Goal: Task Accomplishment & Management: Use online tool/utility

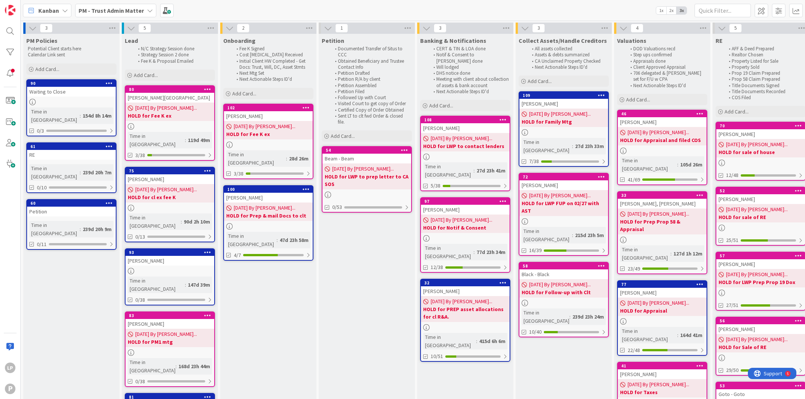
click at [479, 9] on div "Kanban PM - Trust Admin Matter 1x 2x 3x" at bounding box center [413, 10] width 784 height 21
click at [760, 320] on div "56" at bounding box center [762, 320] width 85 height 5
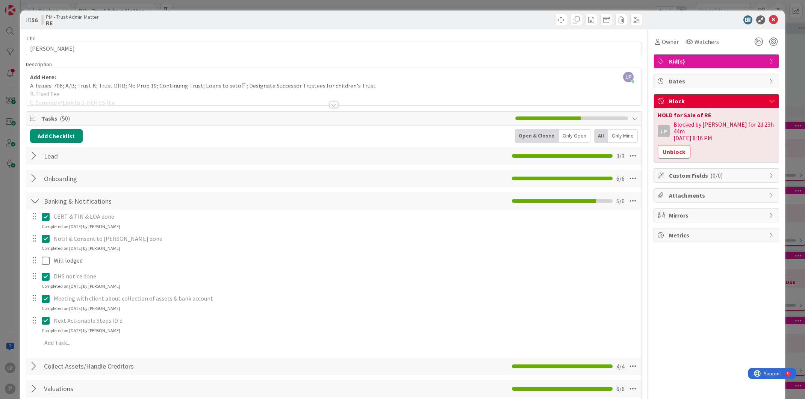
click at [454, 21] on div at bounding box center [489, 20] width 306 height 12
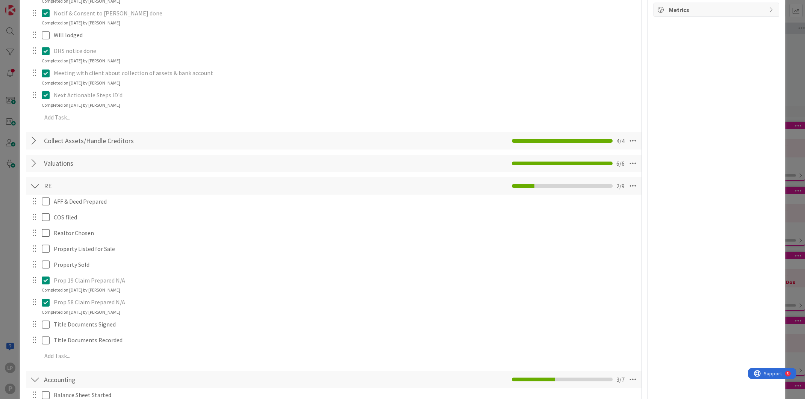
scroll to position [338, 0]
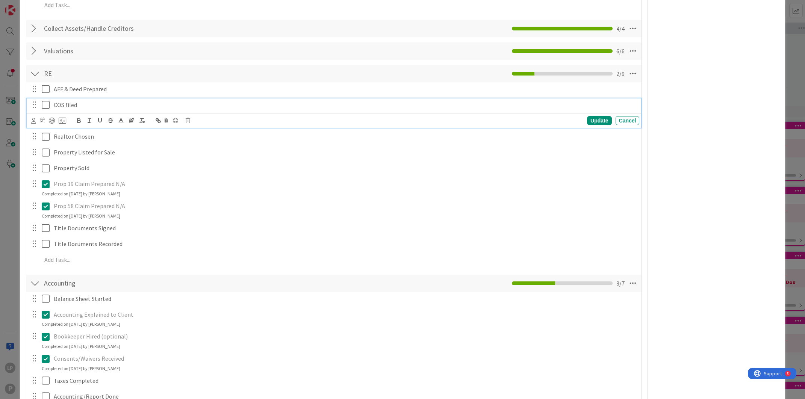
click at [45, 106] on icon at bounding box center [46, 104] width 8 height 9
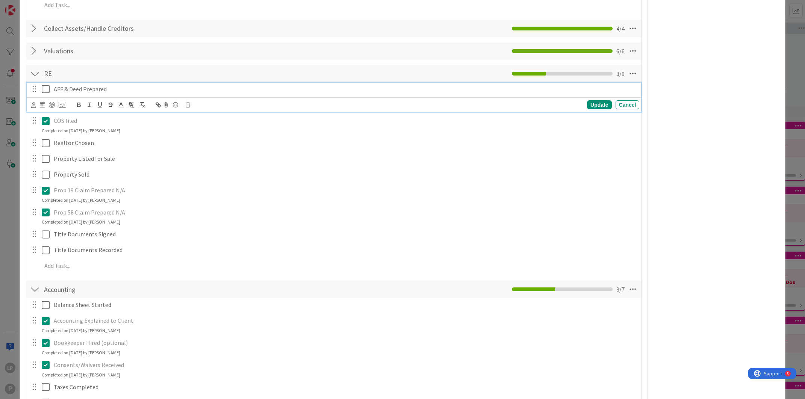
click at [121, 91] on p "AFF & Deed Prepared" at bounding box center [345, 89] width 583 height 9
click at [188, 105] on icon at bounding box center [188, 104] width 5 height 5
click at [204, 139] on div "Delete" at bounding box center [207, 137] width 28 height 14
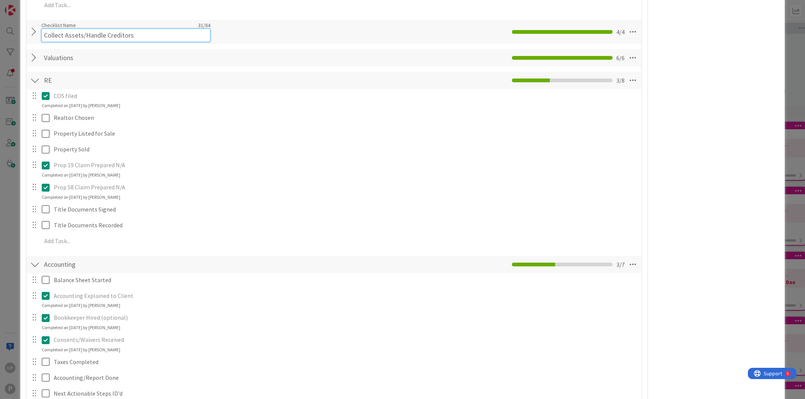
click at [125, 31] on input "Collect Assets/Handle Creditors" at bounding box center [125, 36] width 169 height 14
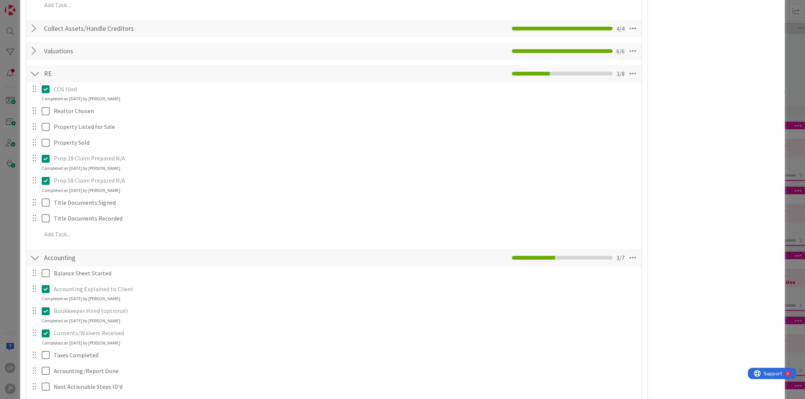
click at [33, 30] on div at bounding box center [35, 29] width 10 height 14
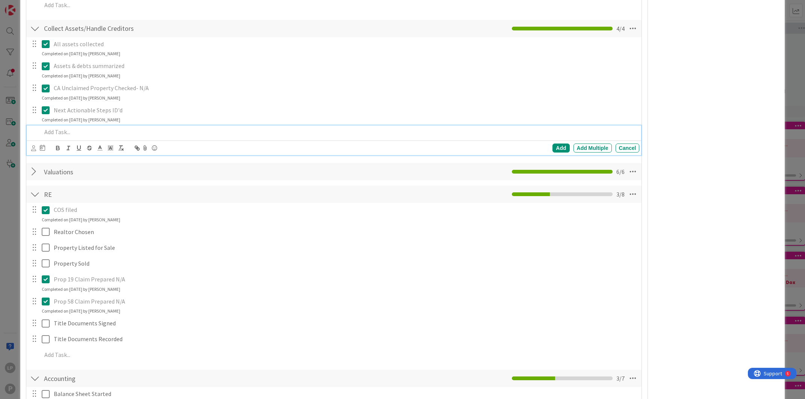
click at [115, 132] on p at bounding box center [339, 132] width 595 height 9
click at [553, 149] on div "Add" at bounding box center [561, 148] width 17 height 9
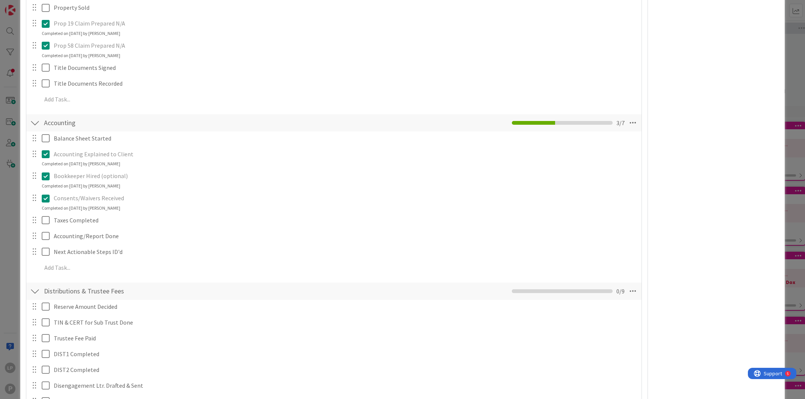
scroll to position [734, 0]
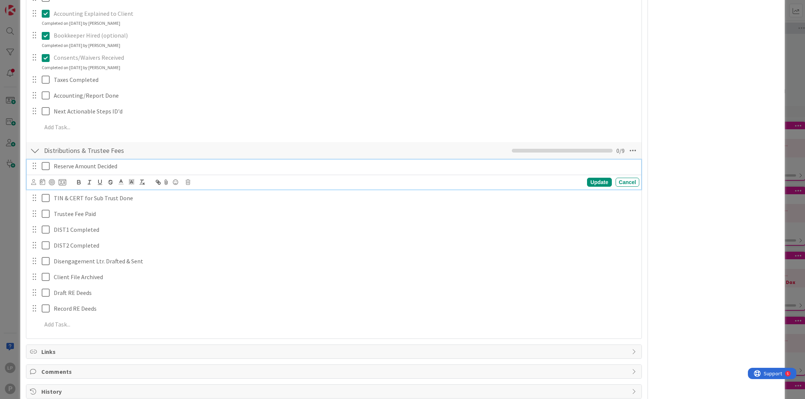
drag, startPoint x: 44, startPoint y: 169, endPoint x: 55, endPoint y: 169, distance: 11.7
click at [44, 169] on icon at bounding box center [46, 166] width 8 height 9
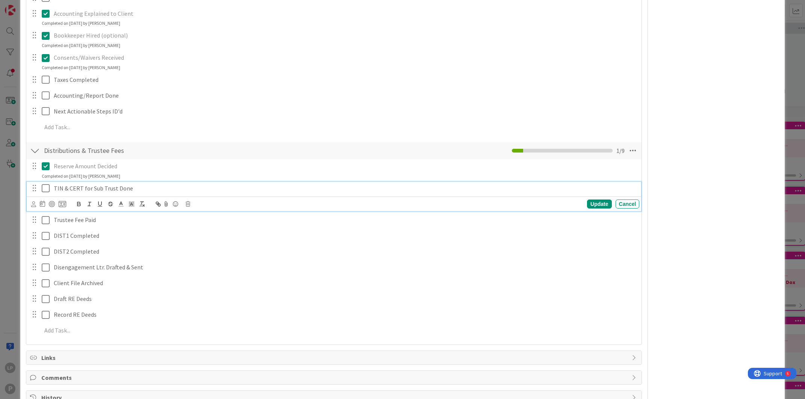
click at [44, 189] on icon at bounding box center [46, 188] width 8 height 9
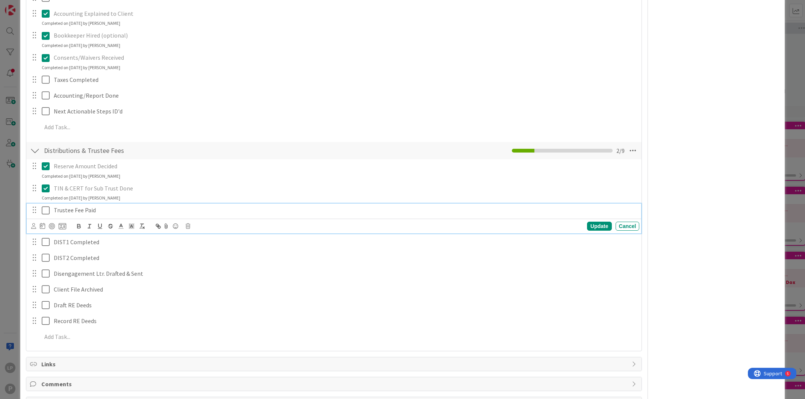
click at [45, 211] on icon at bounding box center [46, 210] width 8 height 9
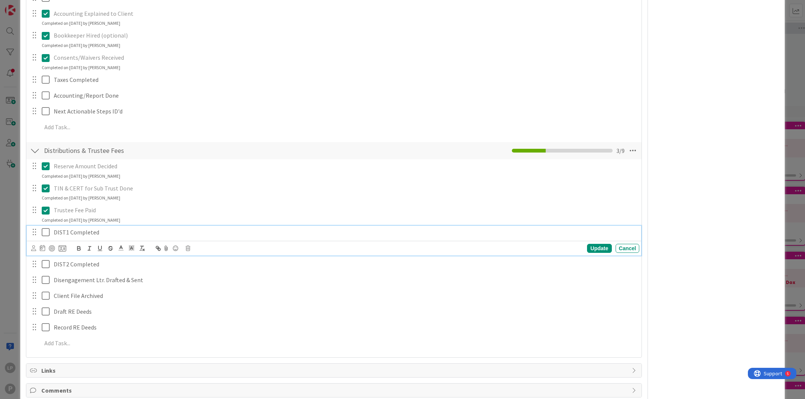
click at [46, 233] on icon at bounding box center [46, 232] width 8 height 9
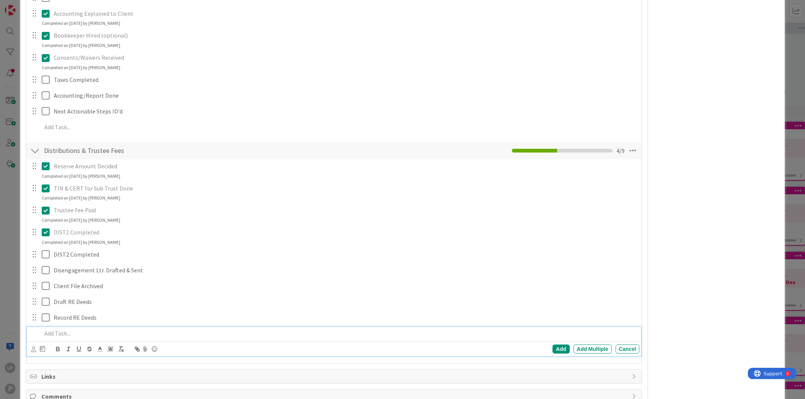
click at [60, 332] on p at bounding box center [339, 333] width 595 height 9
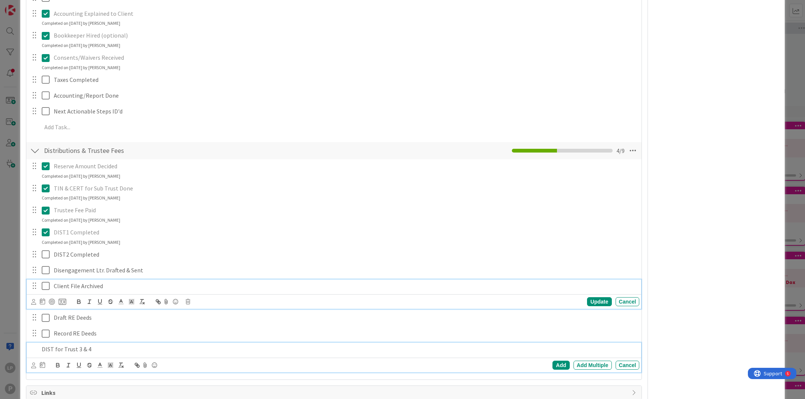
click at [193, 282] on div "Client File Archived Update Cancel" at bounding box center [334, 295] width 615 height 30
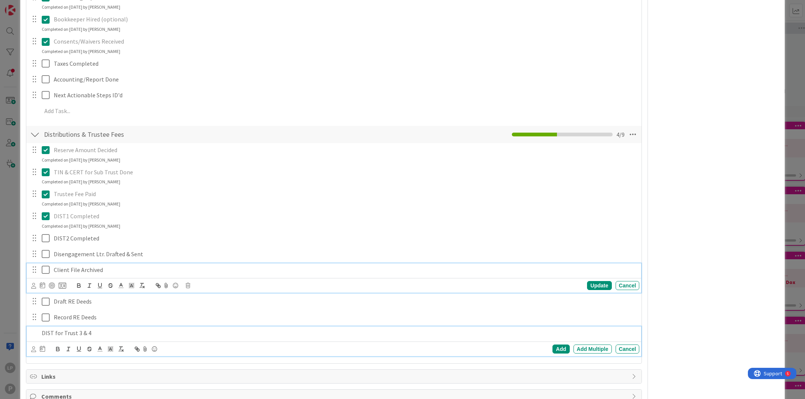
click at [91, 331] on p "DIST for Trust 3 & 4" at bounding box center [339, 333] width 595 height 9
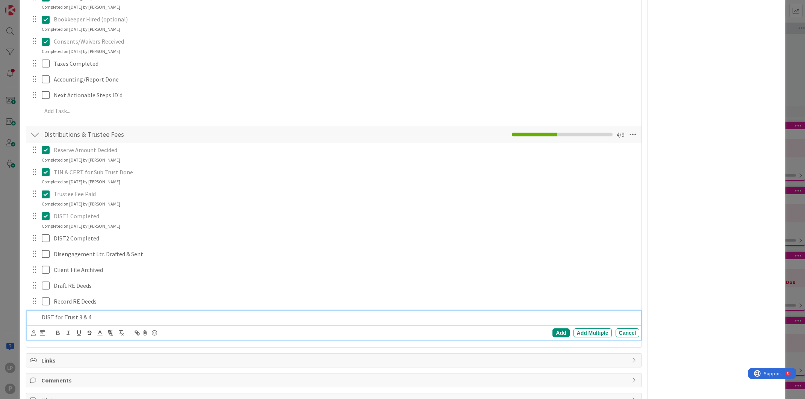
scroll to position [734, 0]
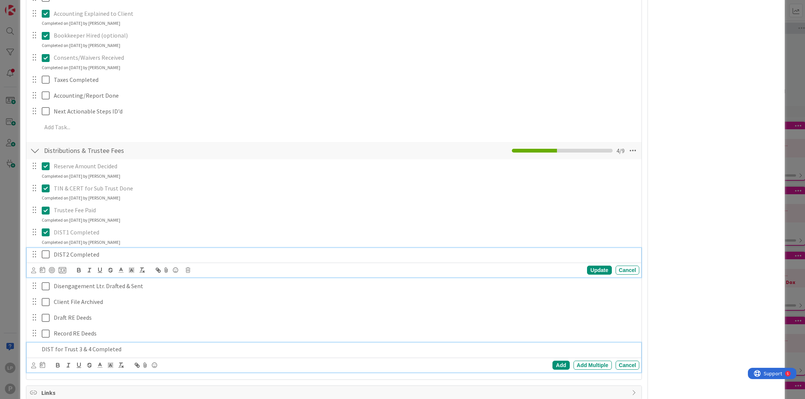
click at [319, 248] on div "DIST2 Completed Update Cancel" at bounding box center [334, 263] width 615 height 30
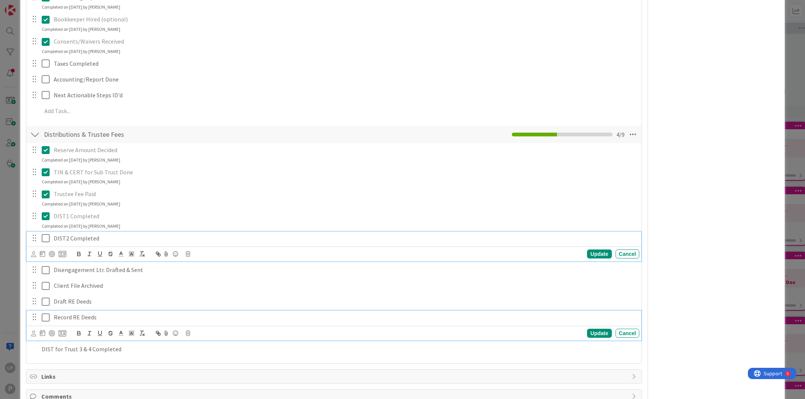
click at [251, 321] on p "Record RE Deeds" at bounding box center [345, 317] width 583 height 9
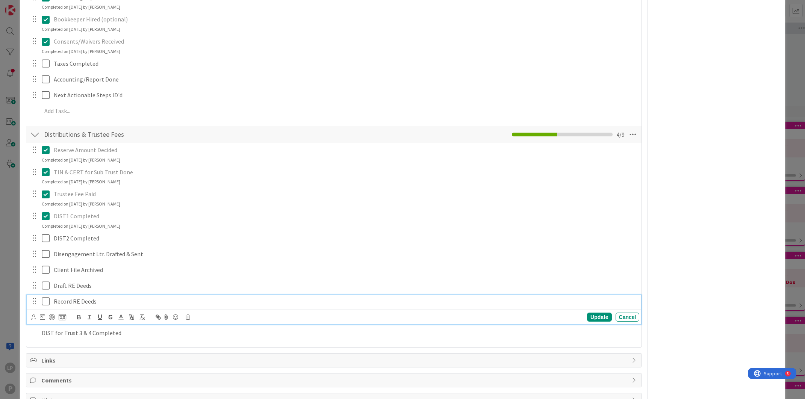
scroll to position [734, 0]
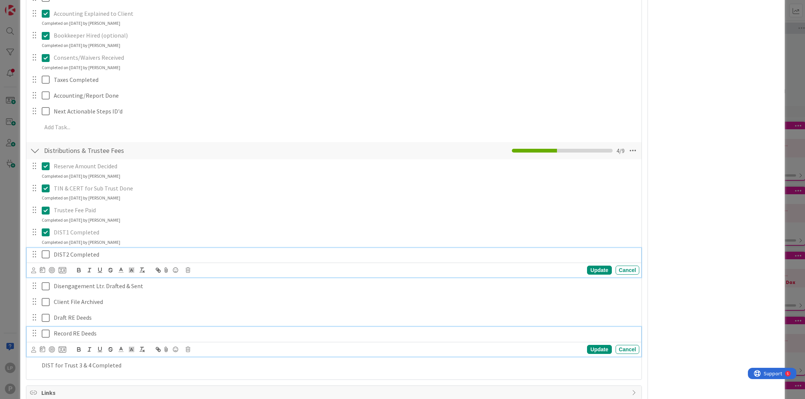
click at [199, 260] on div "DIST2 Completed Update Cancel" at bounding box center [334, 263] width 615 height 30
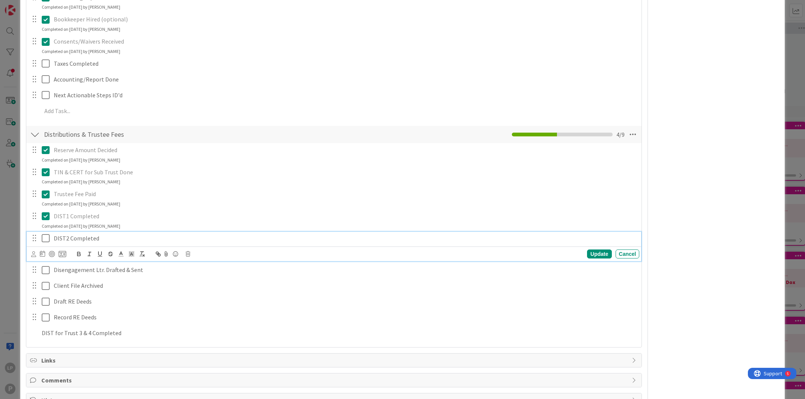
click at [32, 333] on div at bounding box center [34, 333] width 9 height 13
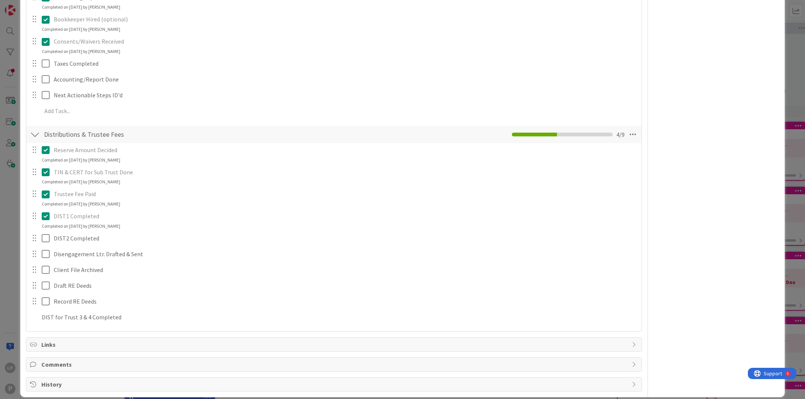
click at [36, 317] on div at bounding box center [34, 317] width 9 height 13
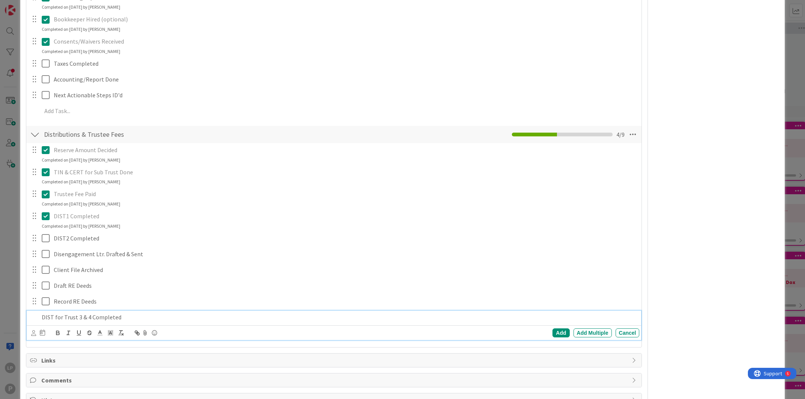
click at [82, 317] on p "DIST for Trust 3 & 4 Completed" at bounding box center [339, 317] width 595 height 9
click at [553, 332] on div "Add" at bounding box center [561, 333] width 17 height 9
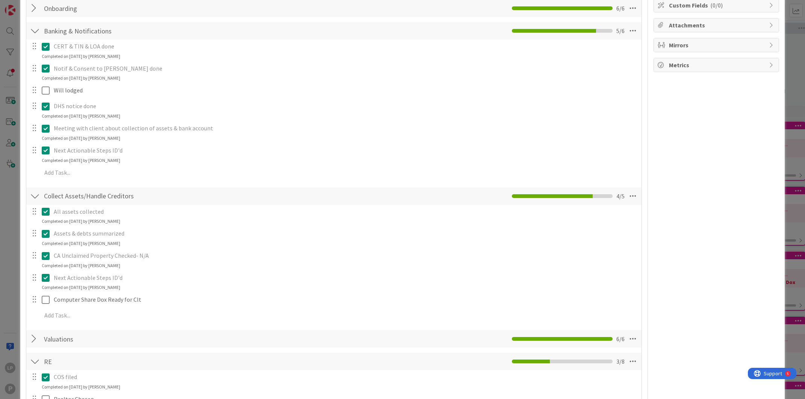
scroll to position [0, 0]
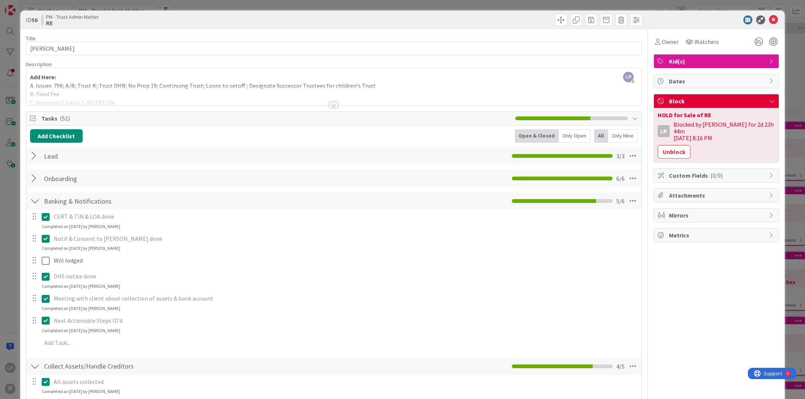
drag, startPoint x: 650, startPoint y: 276, endPoint x: 668, endPoint y: 255, distance: 27.8
drag, startPoint x: 707, startPoint y: 114, endPoint x: 648, endPoint y: 116, distance: 59.1
click at [654, 116] on div "HOLD for Sale of RE LP Blocked by [PERSON_NAME] for 2d 23h 44m [DATE] 8:16 PM U…" at bounding box center [716, 135] width 125 height 54
copy div "HOLD for Sale of RE"
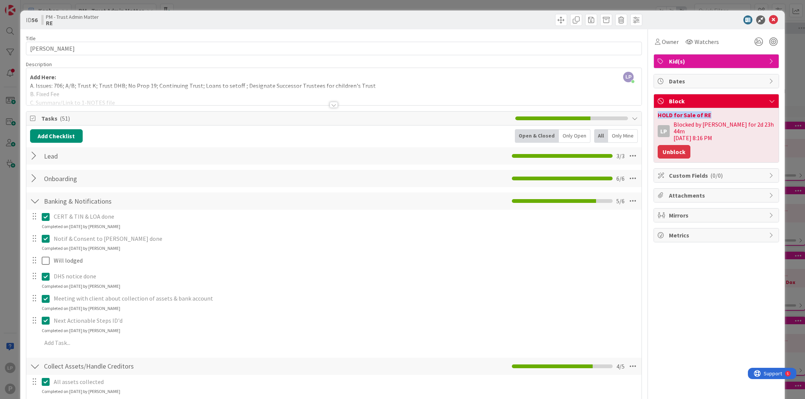
click at [659, 146] on button "Unblock" at bounding box center [674, 152] width 33 height 14
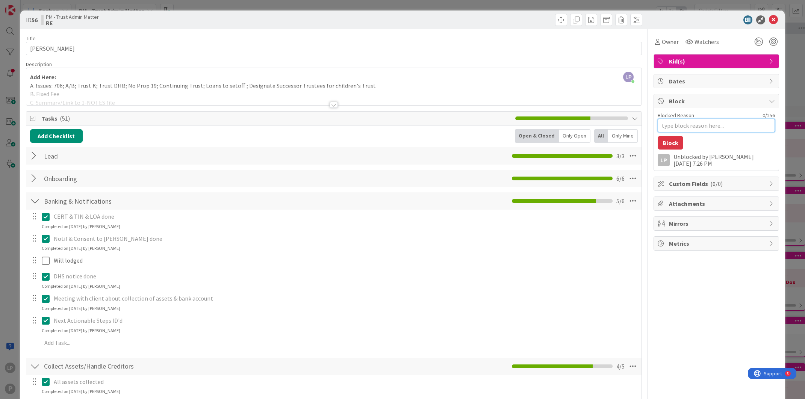
click at [684, 123] on textarea "Blocked Reason" at bounding box center [716, 126] width 117 height 14
paste textarea "HOLD for Prep Computer Share Dox"
type textarea "x"
type textarea "HOLD for Prep Computer Share Dox"
type textarea "x"
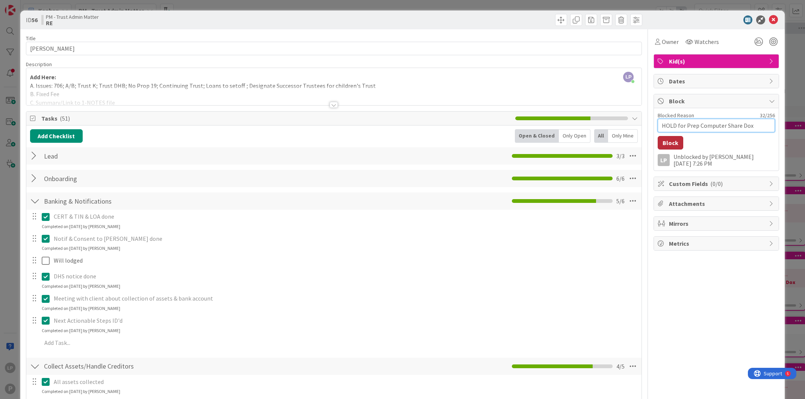
type textarea "HOLD for Prep Computer Share Dox"
click at [664, 144] on button "Block" at bounding box center [671, 143] width 26 height 14
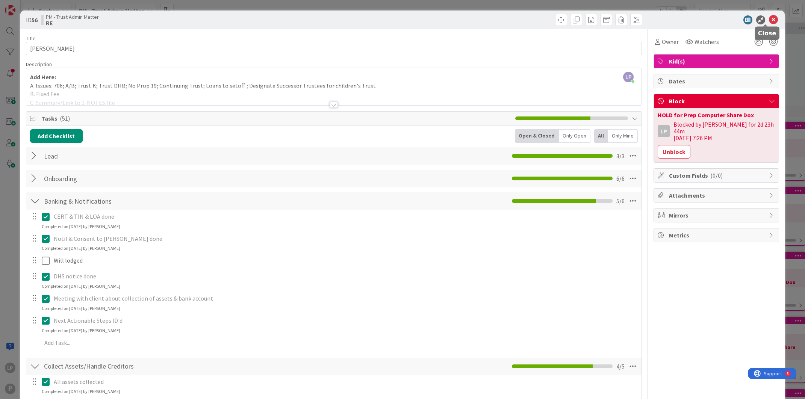
click at [769, 19] on icon at bounding box center [773, 19] width 9 height 9
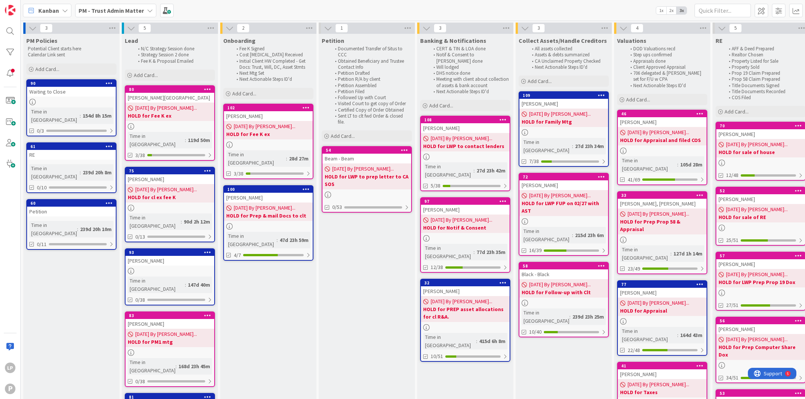
drag, startPoint x: 400, startPoint y: 2, endPoint x: 398, endPoint y: 13, distance: 11.7
click at [400, 2] on div "Kanban PM - Trust Admin Matter 1x 2x 3x" at bounding box center [413, 10] width 784 height 21
click at [120, 11] on b "PM - Trust Admin Matter" at bounding box center [111, 11] width 65 height 8
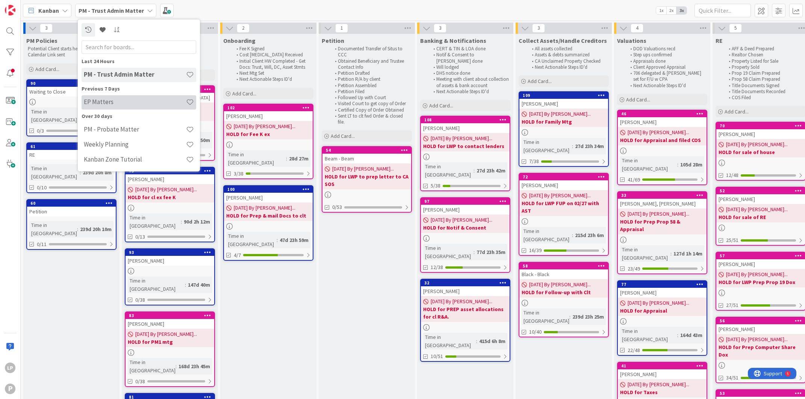
click at [118, 101] on h4 "EP Matters" at bounding box center [135, 102] width 102 height 8
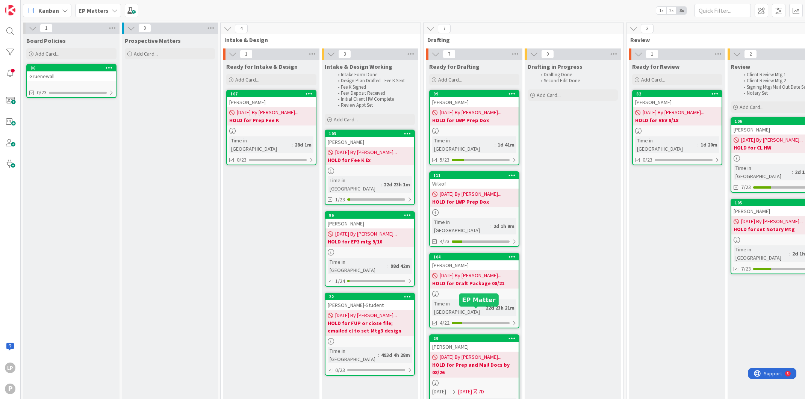
click at [472, 336] on div "29" at bounding box center [475, 338] width 85 height 5
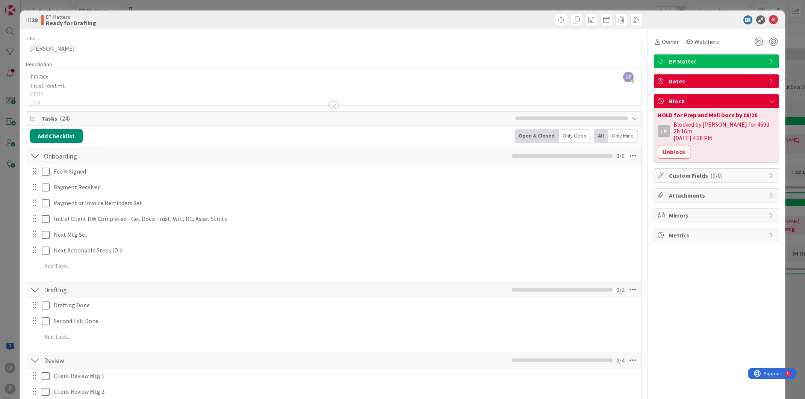
click at [337, 23] on div at bounding box center [489, 20] width 306 height 12
click at [658, 147] on button "Unblock" at bounding box center [674, 152] width 33 height 14
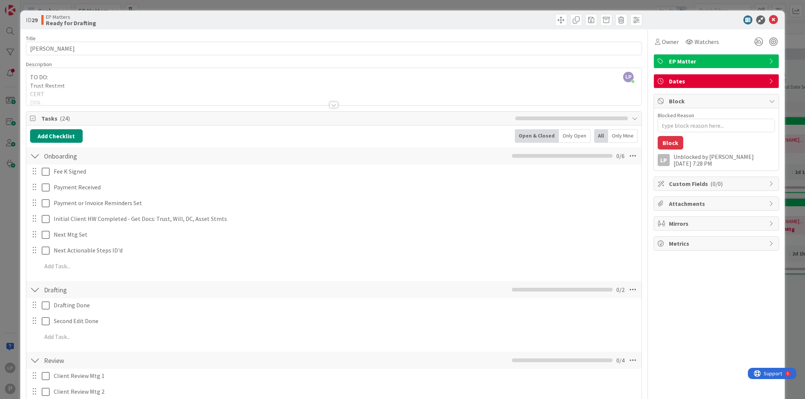
type textarea "x"
click at [660, 125] on textarea "Blocked Reason" at bounding box center [716, 126] width 117 height 14
paste textarea "HOLD for Payment"
type textarea "HOLD for Payment"
type textarea "x"
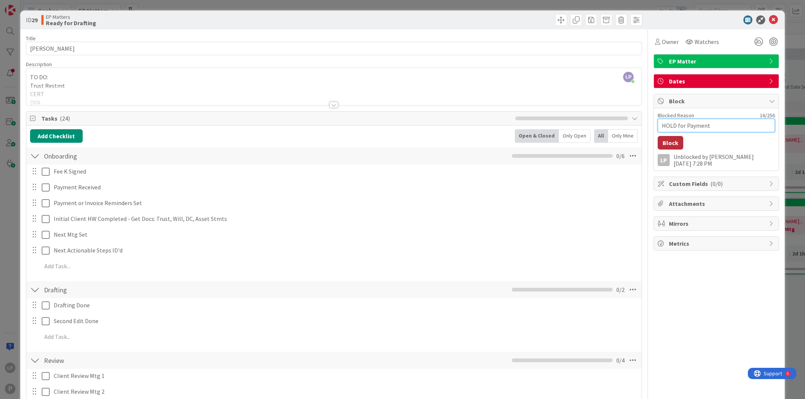
type textarea "HOLD for Payment"
click at [661, 144] on button "Block" at bounding box center [671, 143] width 26 height 14
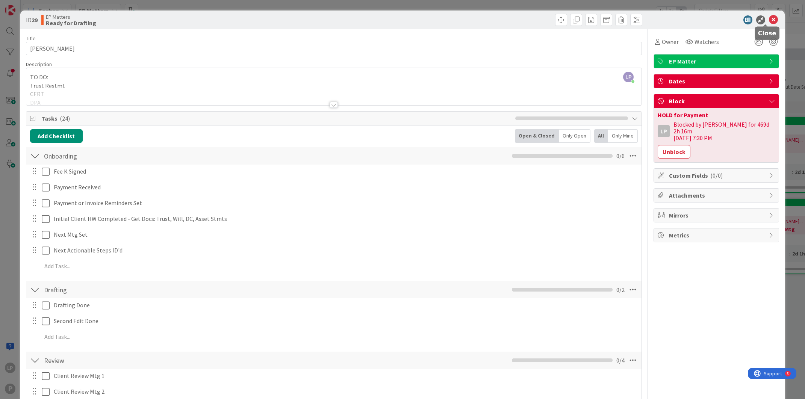
click at [769, 18] on icon at bounding box center [773, 19] width 9 height 9
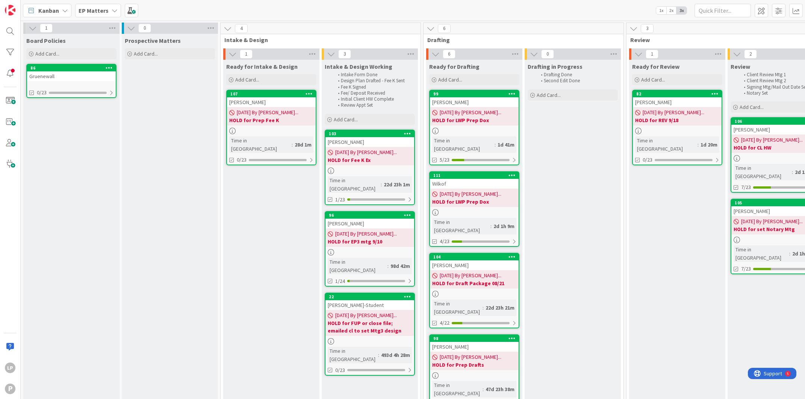
click at [430, 4] on div "Kanban EP Matters 1x 2x 3x" at bounding box center [413, 10] width 784 height 21
click at [12, 99] on span at bounding box center [10, 100] width 15 height 15
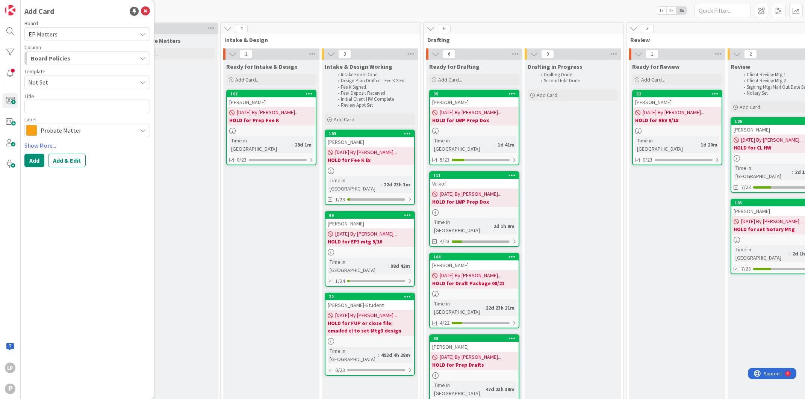
click at [84, 83] on span "Not Set" at bounding box center [79, 82] width 103 height 10
click at [73, 112] on span "Estate Planning" at bounding box center [89, 115] width 109 height 10
type textarea "x"
type textarea "Estate Planning"
drag, startPoint x: 75, startPoint y: 107, endPoint x: 2, endPoint y: 102, distance: 73.5
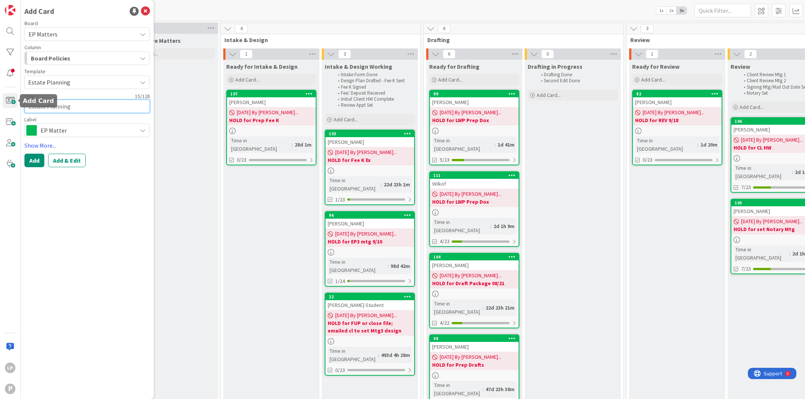
click at [2, 102] on div "LP P Add Card Board EP Matters Column Board Policies Template Estate Planning N…" at bounding box center [10, 199] width 21 height 399
click at [58, 109] on textarea at bounding box center [87, 107] width 126 height 14
paste textarea "Chepourkova"
type textarea "x"
type textarea "Chepourkova"
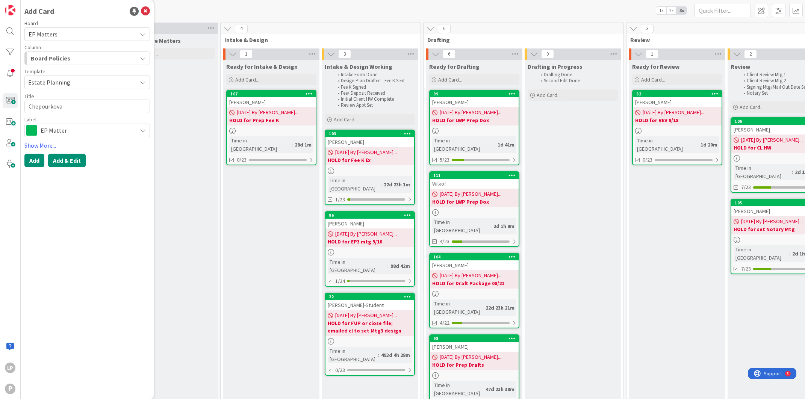
click at [70, 159] on button "Add & Edit" at bounding box center [67, 161] width 38 height 14
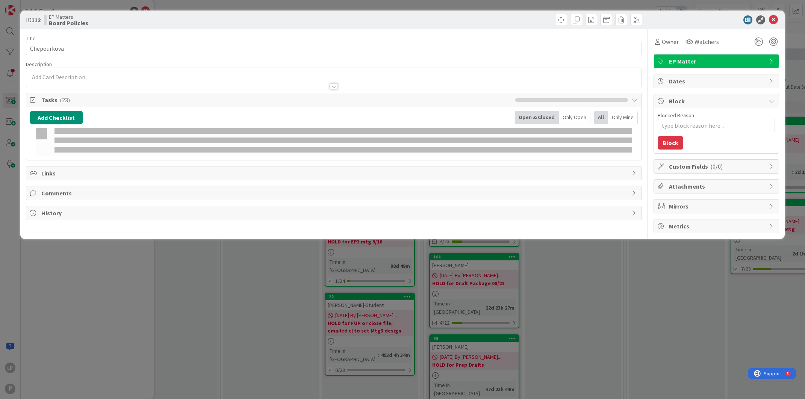
type textarea "x"
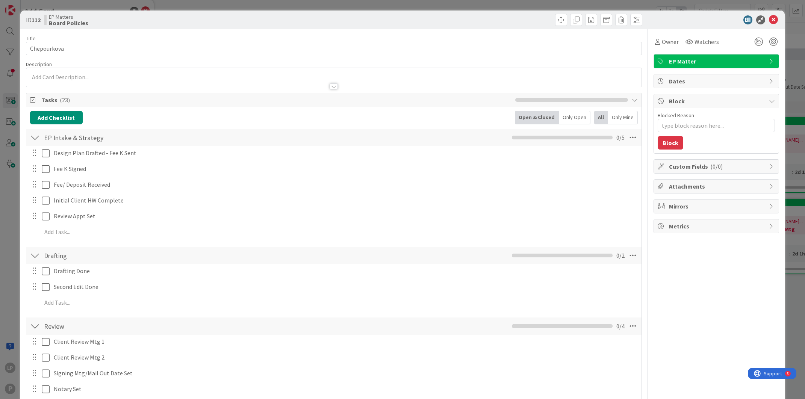
click at [282, 75] on div at bounding box center [334, 77] width 616 height 19
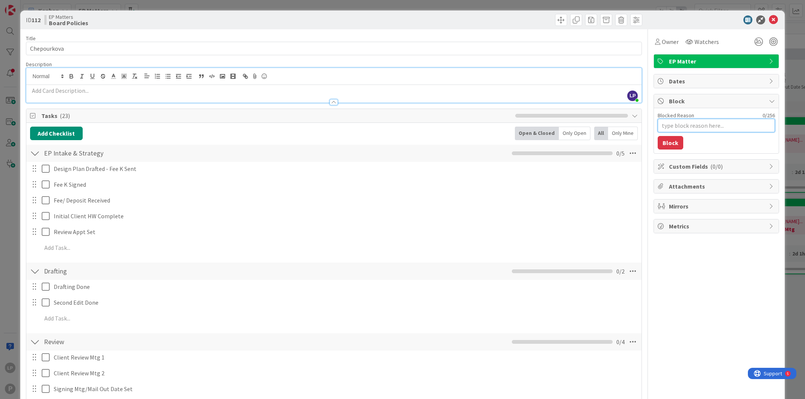
click at [660, 126] on textarea "Blocked Reason" at bounding box center [716, 126] width 117 height 14
paste textarea "HOLD for EP2"
type textarea "HOLD for EP2"
type textarea "x"
type textarea "HOLD for EP2"
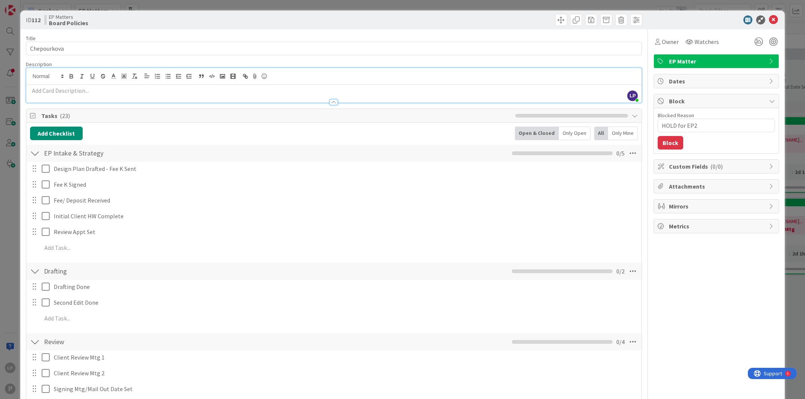
drag, startPoint x: 664, startPoint y: 141, endPoint x: 783, endPoint y: 182, distance: 125.5
click at [664, 141] on button "Block" at bounding box center [671, 143] width 26 height 14
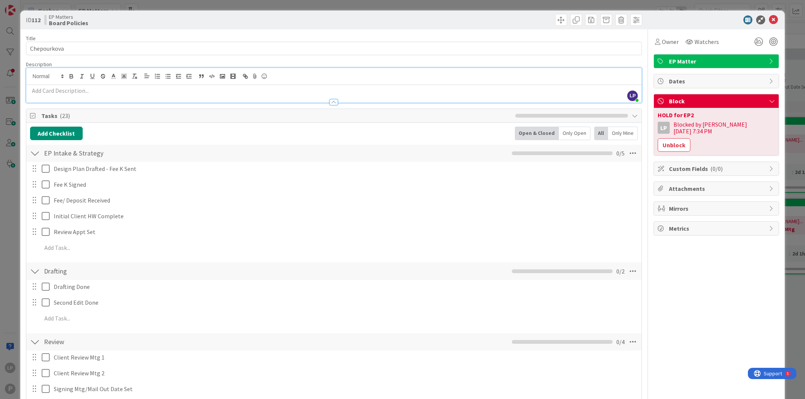
click at [445, 19] on div at bounding box center [489, 20] width 306 height 12
click at [769, 18] on icon at bounding box center [773, 19] width 9 height 9
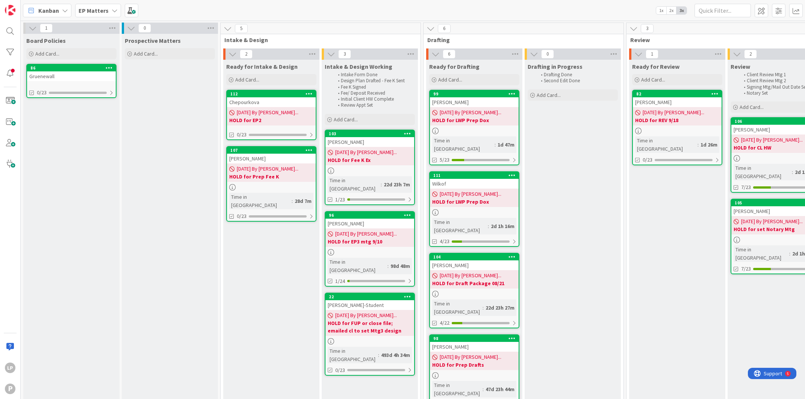
drag, startPoint x: 547, startPoint y: 11, endPoint x: 568, endPoint y: 76, distance: 68.7
click at [547, 11] on div "Kanban EP Matters 1x 2x 3x" at bounding box center [413, 10] width 784 height 21
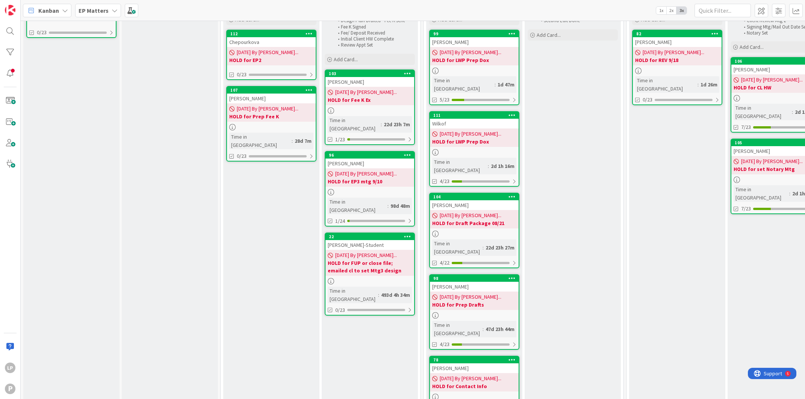
scroll to position [62, 0]
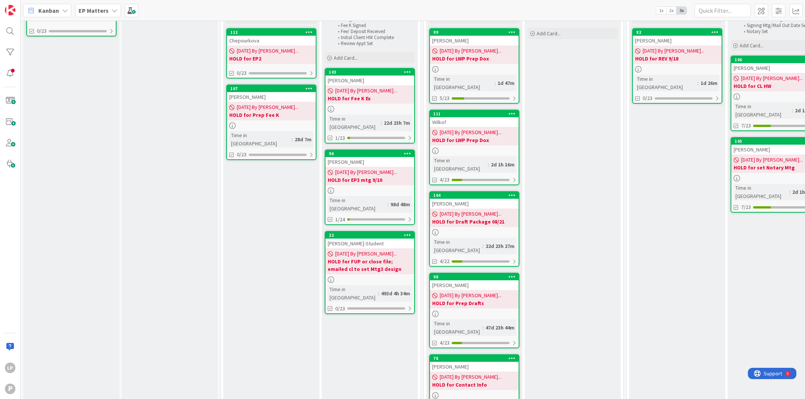
click at [95, 12] on b "EP Matters" at bounding box center [94, 11] width 30 height 8
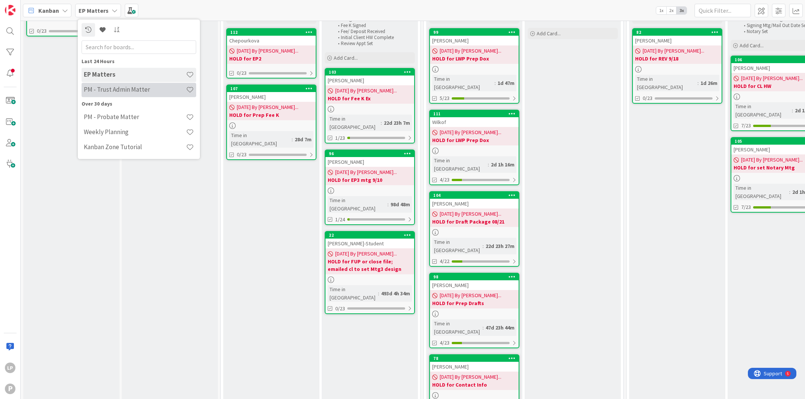
click at [109, 91] on h4 "PM - Trust Admin Matter" at bounding box center [135, 90] width 102 height 8
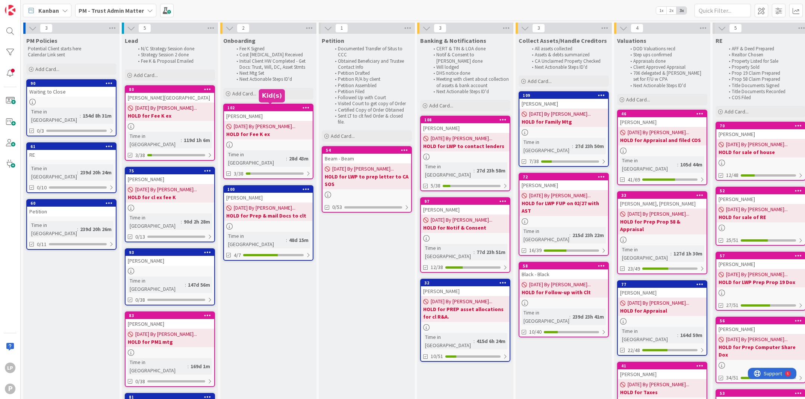
click at [273, 108] on div "102" at bounding box center [269, 107] width 85 height 5
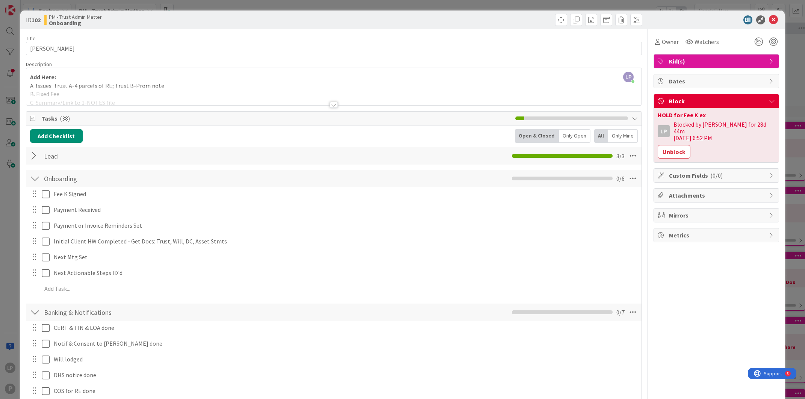
drag, startPoint x: 456, startPoint y: 21, endPoint x: 376, endPoint y: 51, distance: 85.4
click at [456, 21] on div at bounding box center [489, 20] width 306 height 12
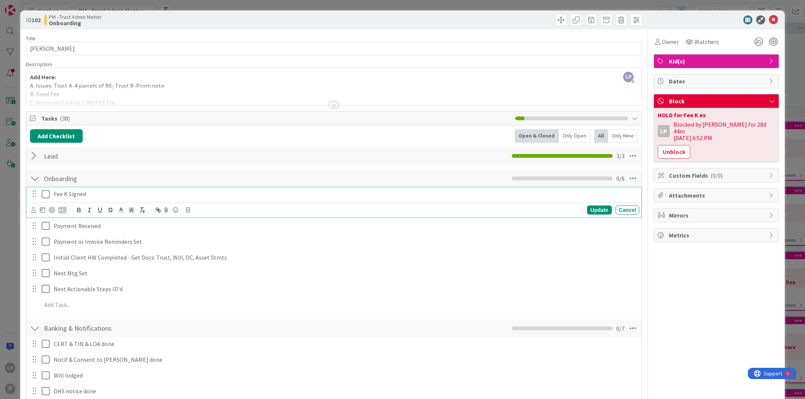
click at [44, 196] on icon at bounding box center [46, 194] width 8 height 9
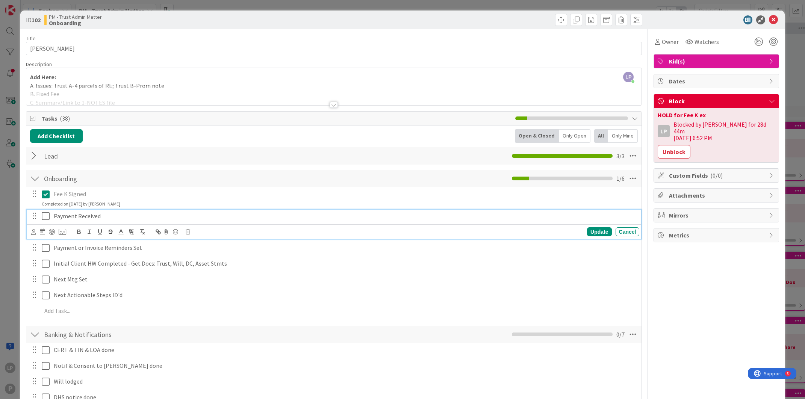
click at [45, 217] on icon at bounding box center [46, 216] width 8 height 9
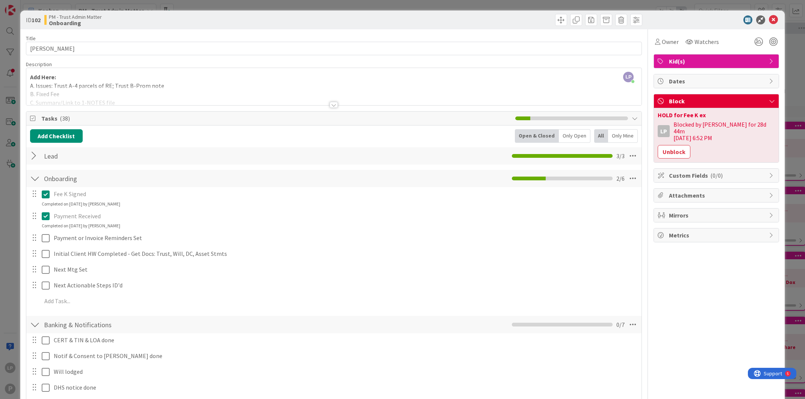
click at [209, 81] on div "LP [PERSON_NAME] just joined Add Here: A. Issues: Trust A-4 parcels of RE; Trus…" at bounding box center [334, 86] width 616 height 37
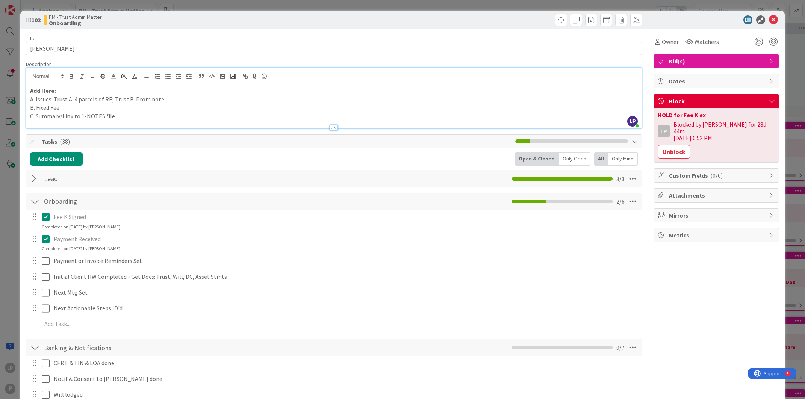
click at [175, 100] on p "A. Issues: Trust A-4 parcels of RE; Trust B-Prom note" at bounding box center [334, 99] width 608 height 9
click at [490, 17] on div at bounding box center [489, 20] width 306 height 12
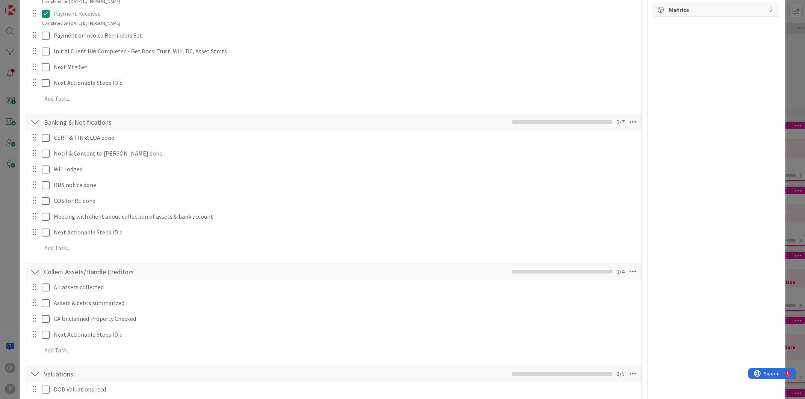
scroll to position [282, 0]
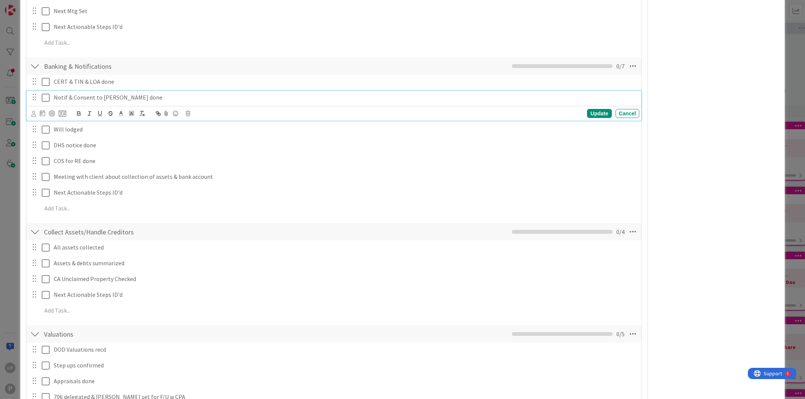
click at [45, 98] on icon at bounding box center [46, 97] width 8 height 9
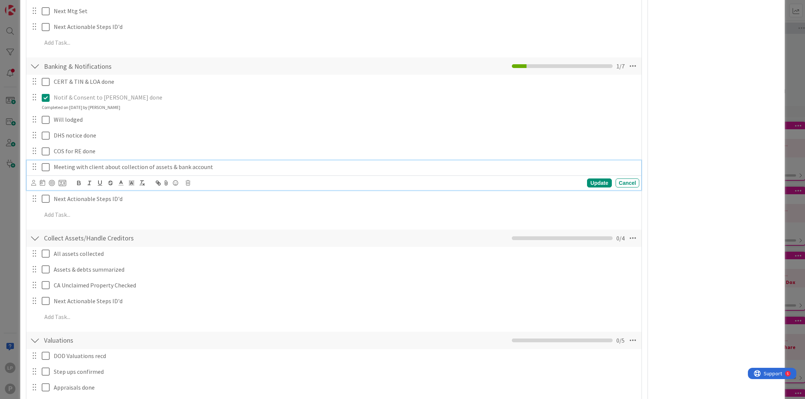
click at [47, 166] on icon at bounding box center [46, 167] width 8 height 9
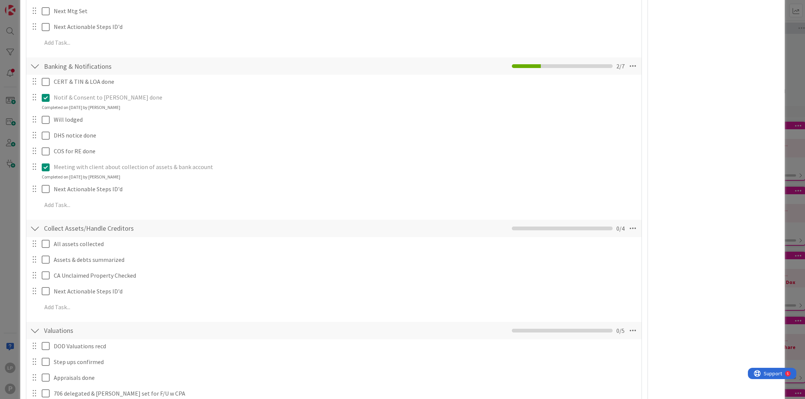
scroll to position [0, 0]
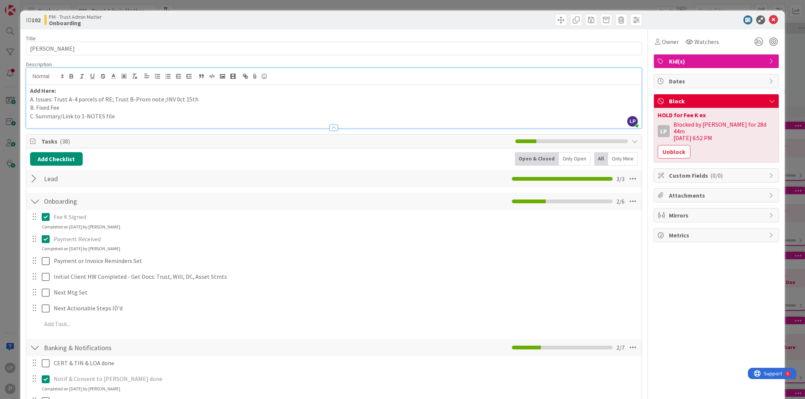
drag, startPoint x: 662, startPoint y: 144, endPoint x: 798, endPoint y: 129, distance: 136.8
click at [662, 145] on button "Unblock" at bounding box center [674, 152] width 33 height 14
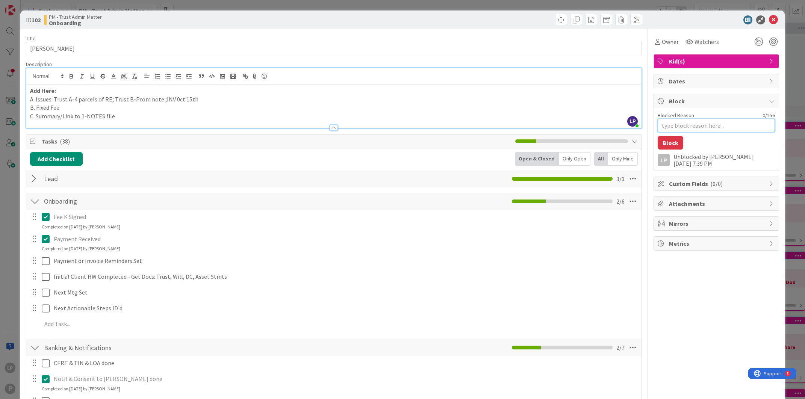
click at [662, 123] on textarea "Blocked Reason" at bounding box center [716, 126] width 117 height 14
paste textarea "HOLD for Appraisals for two parcels of RE"
type textarea "x"
type textarea "HOLD for Appraisals for two parcels of RE"
click at [668, 145] on button "Block" at bounding box center [671, 143] width 26 height 14
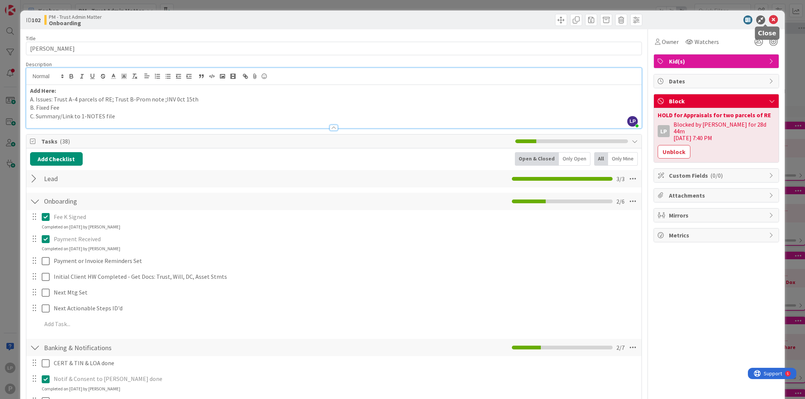
click at [769, 20] on icon at bounding box center [773, 19] width 9 height 9
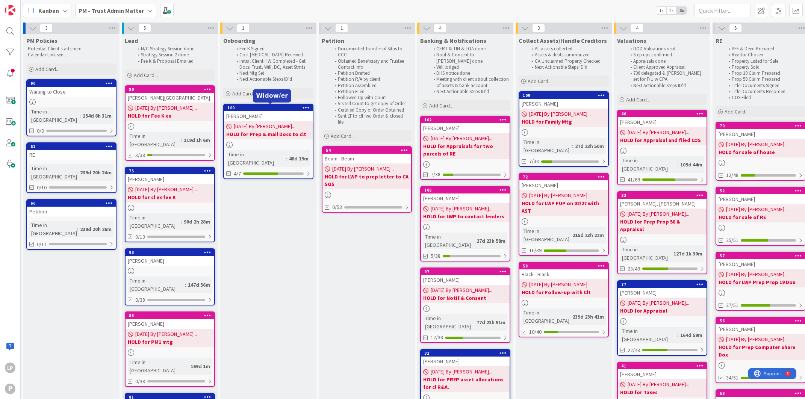
click at [278, 107] on div "100" at bounding box center [269, 107] width 85 height 5
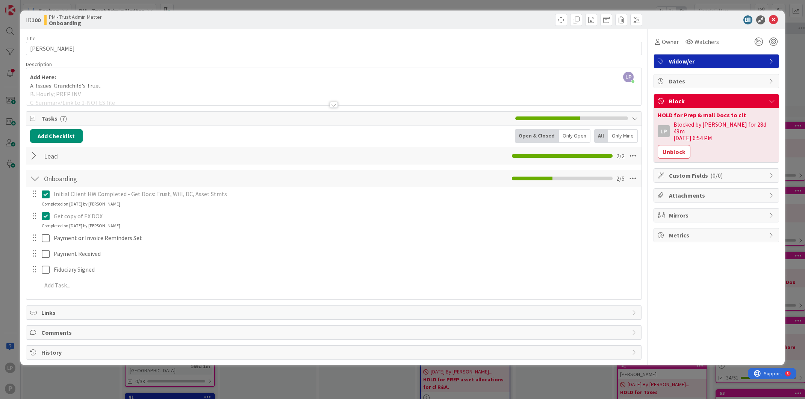
drag, startPoint x: 497, startPoint y: 18, endPoint x: 601, endPoint y: 67, distance: 114.9
click at [497, 18] on div at bounding box center [489, 20] width 306 height 12
drag, startPoint x: 659, startPoint y: 116, endPoint x: 754, endPoint y: 115, distance: 95.5
click at [754, 115] on div "HOLD for Prep & mail Docs to clt" at bounding box center [716, 115] width 117 height 6
copy div "HOLD for Prep & mail Docs to clt"
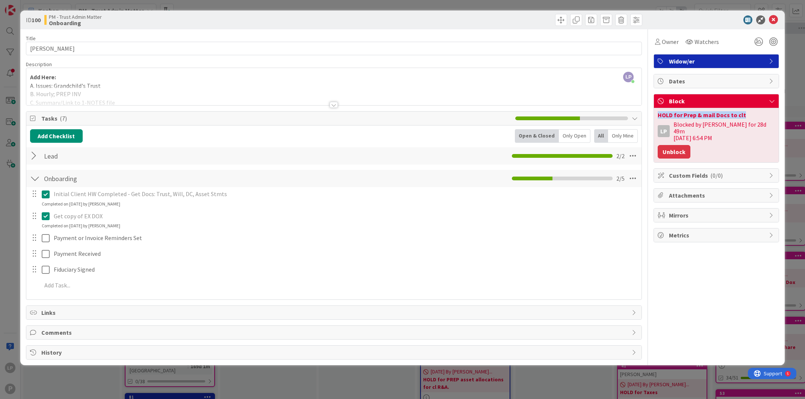
click at [677, 149] on button "Unblock" at bounding box center [674, 152] width 33 height 14
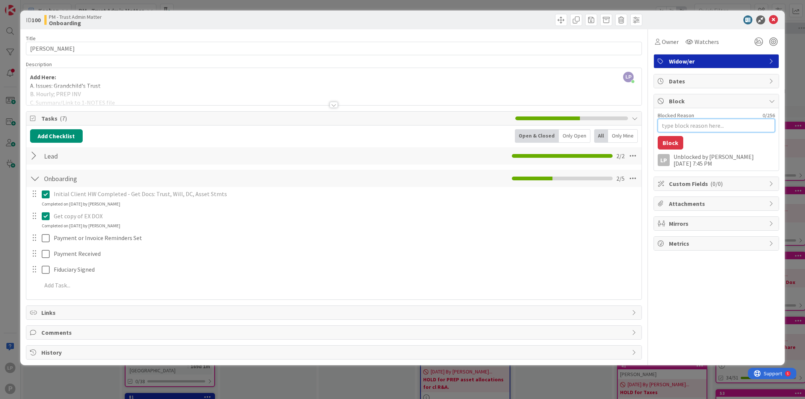
click at [691, 126] on textarea "Blocked Reason" at bounding box center [716, 126] width 117 height 14
paste textarea "HOLD for Prep & mail Docs to clt"
type textarea "x"
type textarea "HOLD for Prep & mail Docs to clt"
type textarea "x"
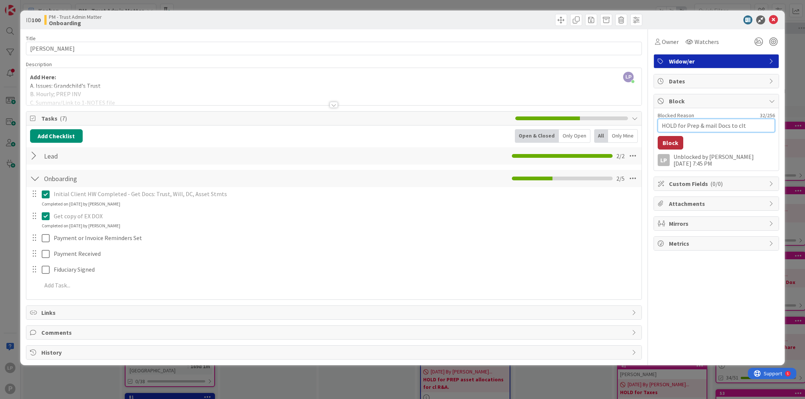
type textarea "HOLD for Prep & mail Docs to clt"
click at [676, 140] on button "Block" at bounding box center [671, 143] width 26 height 14
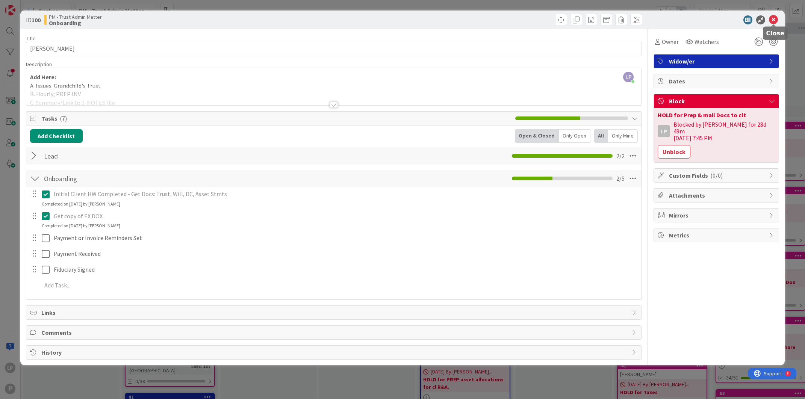
click at [772, 18] on icon at bounding box center [773, 19] width 9 height 9
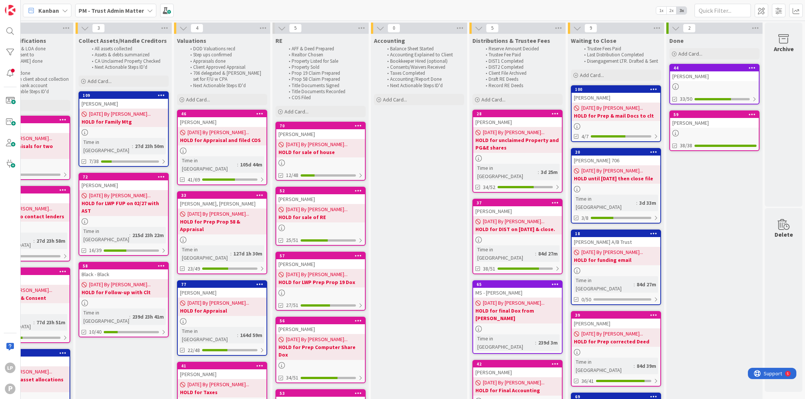
scroll to position [56, 449]
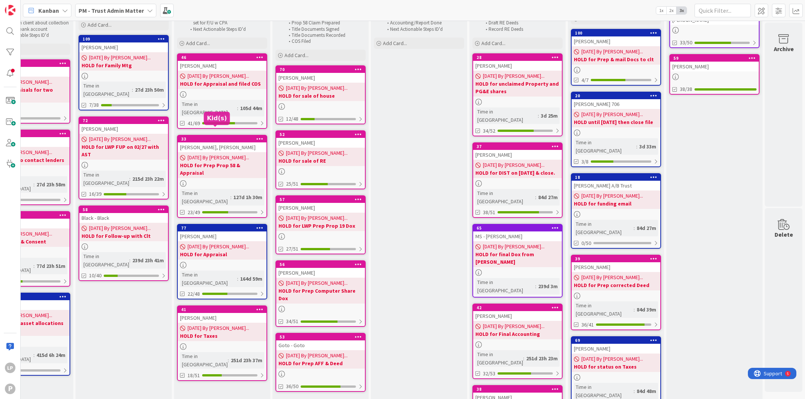
click at [216, 136] on div "33" at bounding box center [223, 138] width 85 height 5
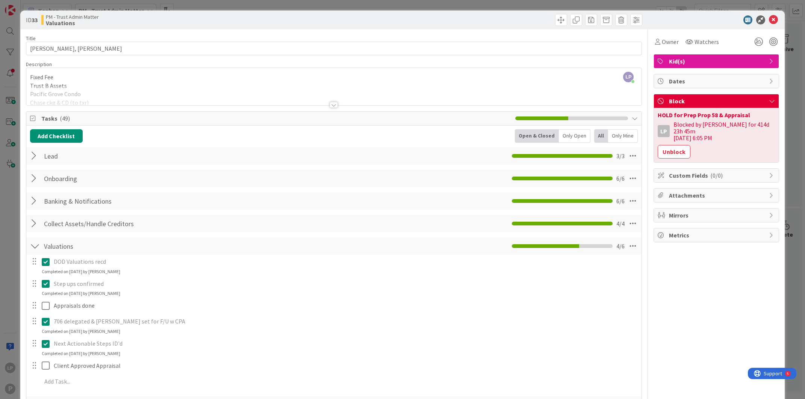
drag, startPoint x: 441, startPoint y: 22, endPoint x: 419, endPoint y: 42, distance: 30.3
click at [441, 22] on div at bounding box center [489, 20] width 306 height 12
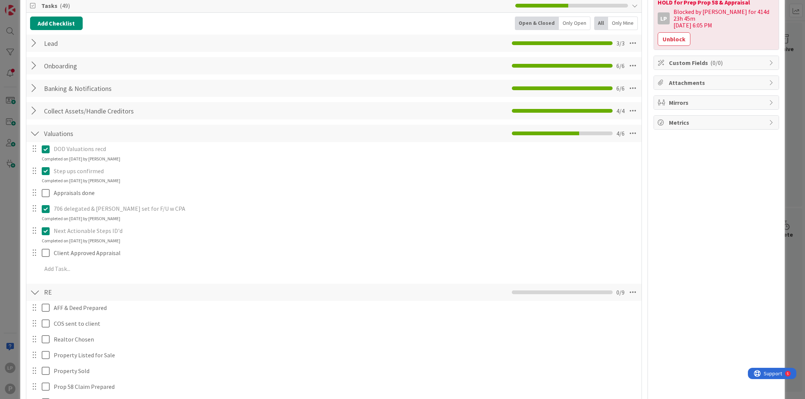
scroll to position [169, 0]
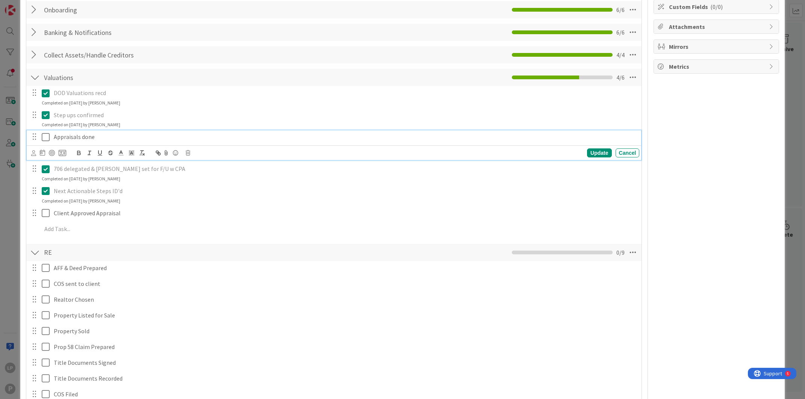
click at [46, 139] on icon at bounding box center [46, 137] width 8 height 9
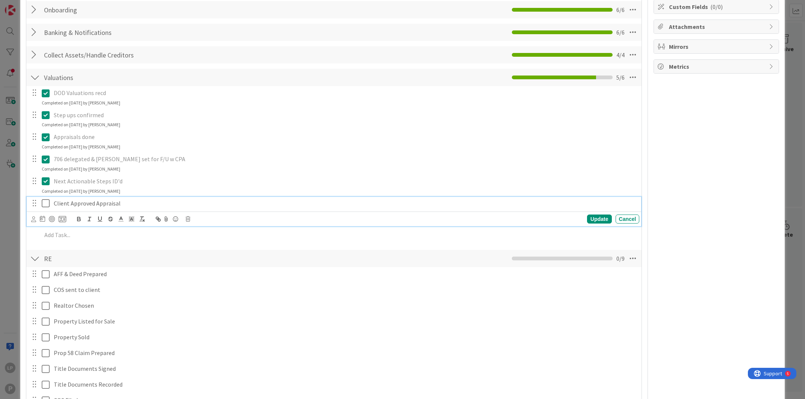
click at [45, 204] on icon at bounding box center [46, 203] width 8 height 9
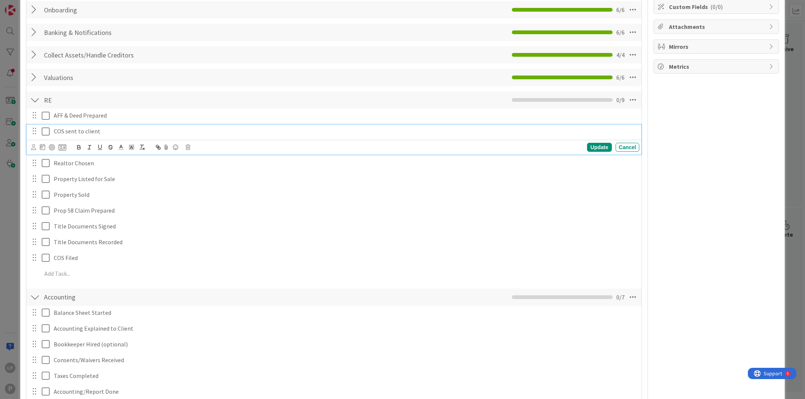
click at [46, 127] on icon at bounding box center [46, 131] width 8 height 9
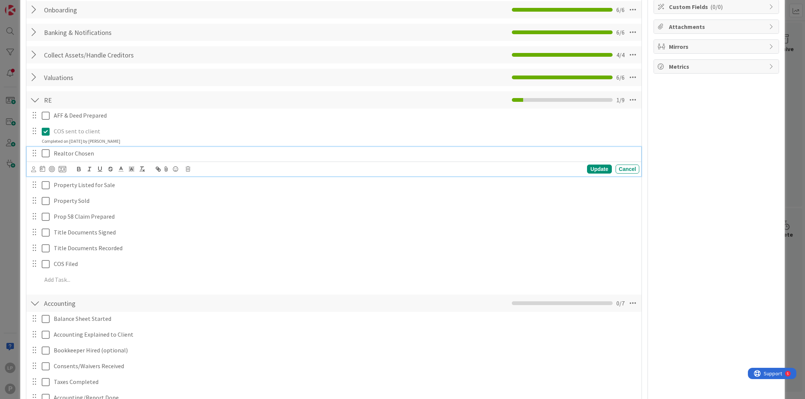
click at [47, 151] on icon at bounding box center [46, 153] width 8 height 9
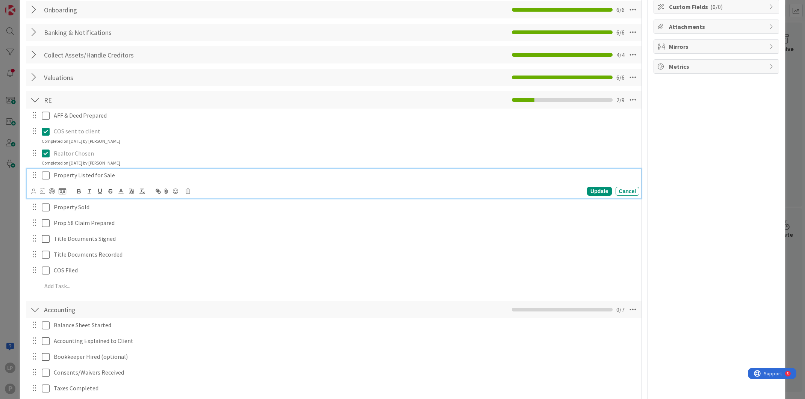
click at [44, 177] on icon at bounding box center [46, 175] width 8 height 9
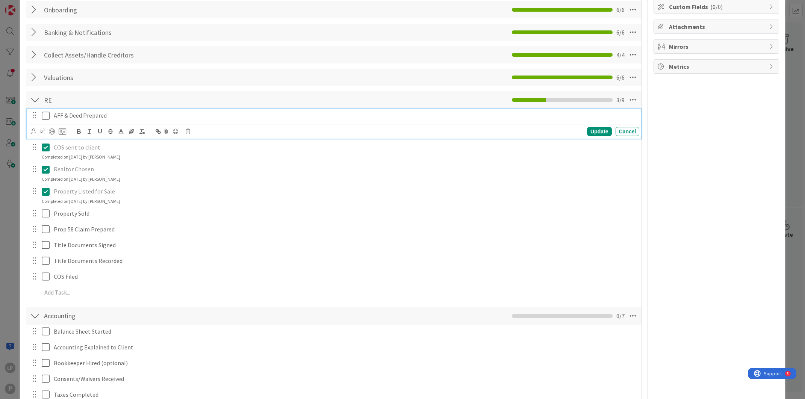
click at [131, 116] on p "AFF & Deed Prepared" at bounding box center [345, 115] width 583 height 9
click at [189, 129] on icon at bounding box center [188, 131] width 5 height 5
click at [208, 162] on div "Delete" at bounding box center [207, 163] width 28 height 14
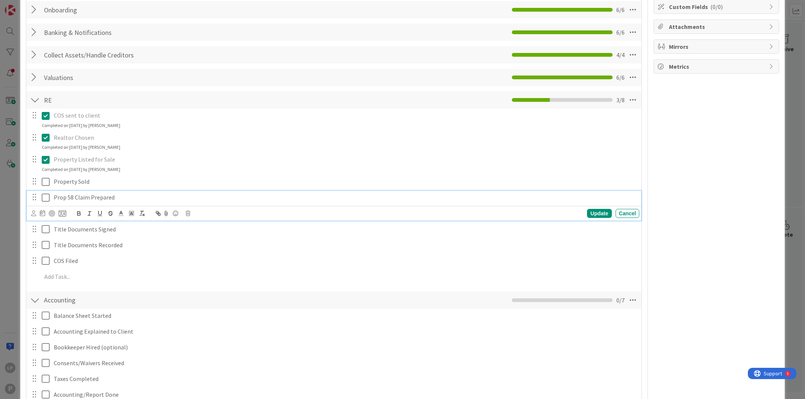
click at [46, 196] on icon at bounding box center [46, 197] width 8 height 9
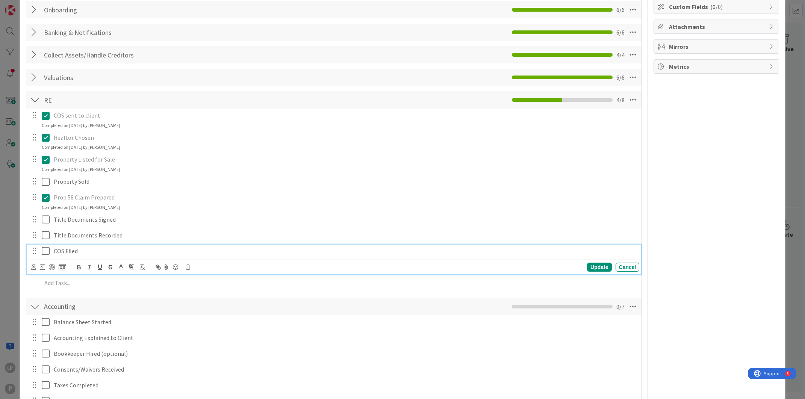
click at [44, 250] on icon at bounding box center [46, 251] width 8 height 9
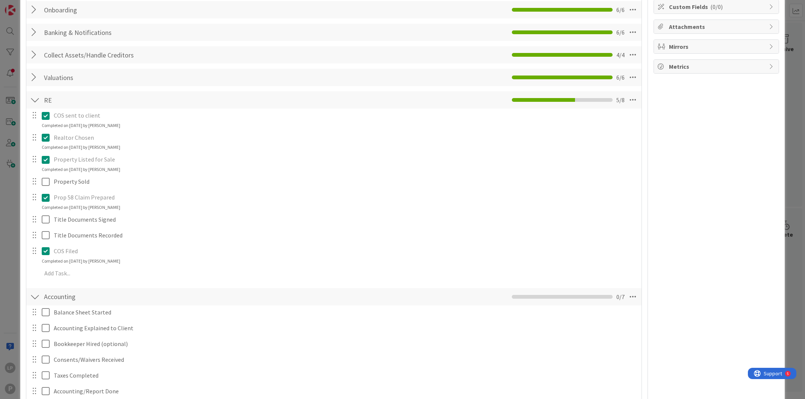
scroll to position [0, 0]
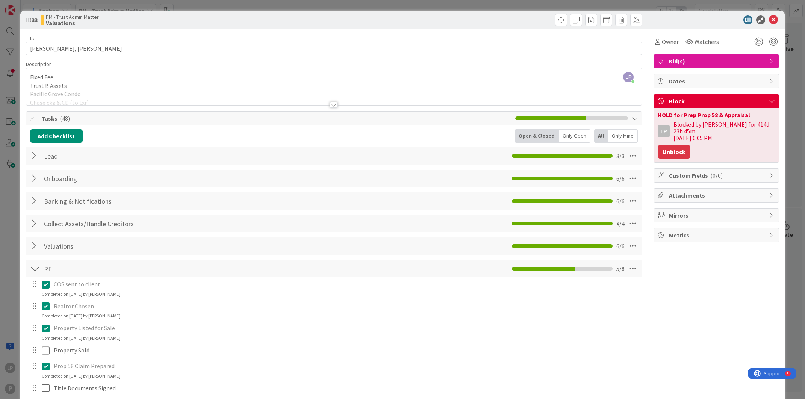
drag, startPoint x: 655, startPoint y: 145, endPoint x: 804, endPoint y: 120, distance: 151.0
click at [658, 145] on button "Unblock" at bounding box center [674, 152] width 33 height 14
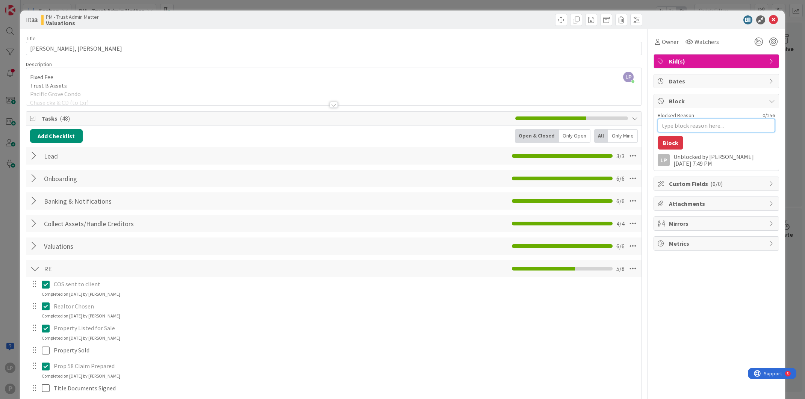
click at [665, 126] on textarea "Blocked Reason" at bounding box center [716, 126] width 117 height 14
paste textarea "HOLD for sale of RE"
type textarea "x"
type textarea "HOLD for sale of RE"
click at [668, 142] on button "Block" at bounding box center [671, 143] width 26 height 14
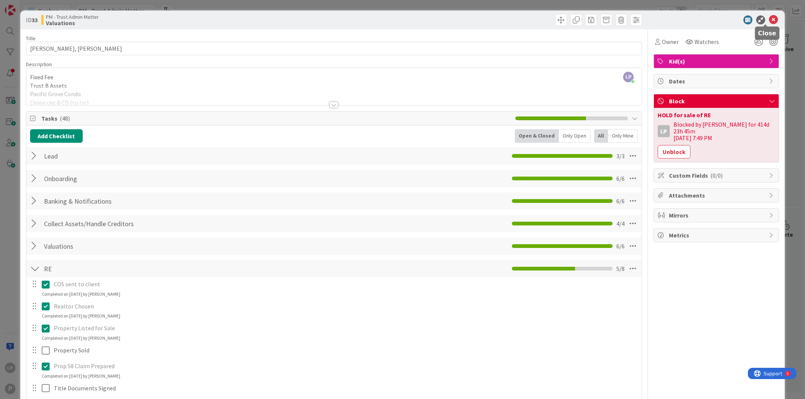
click at [769, 20] on icon at bounding box center [773, 19] width 9 height 9
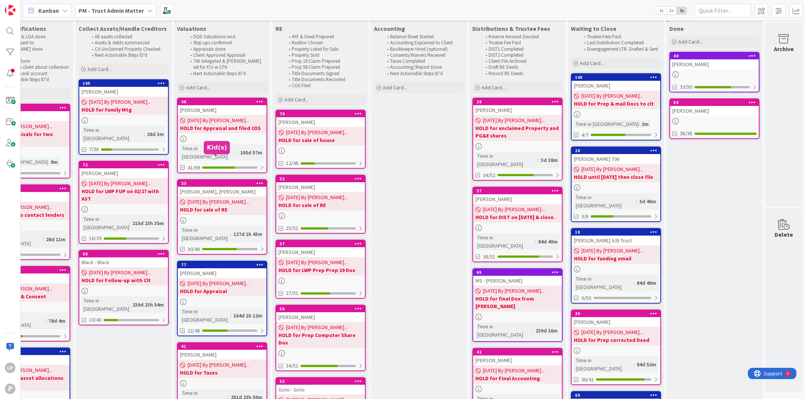
scroll to position [0, 449]
